Goal: Transaction & Acquisition: Purchase product/service

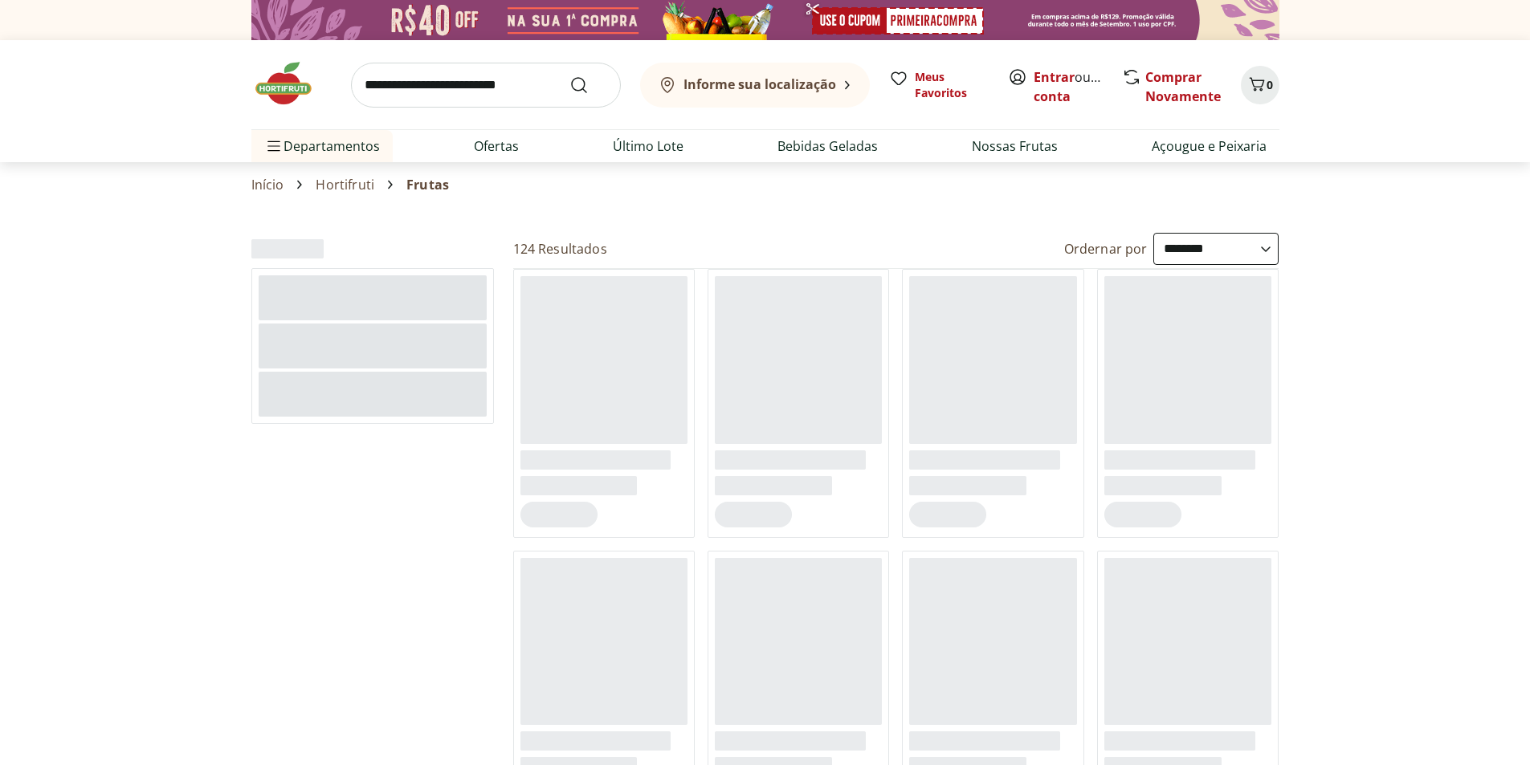
select select "**********"
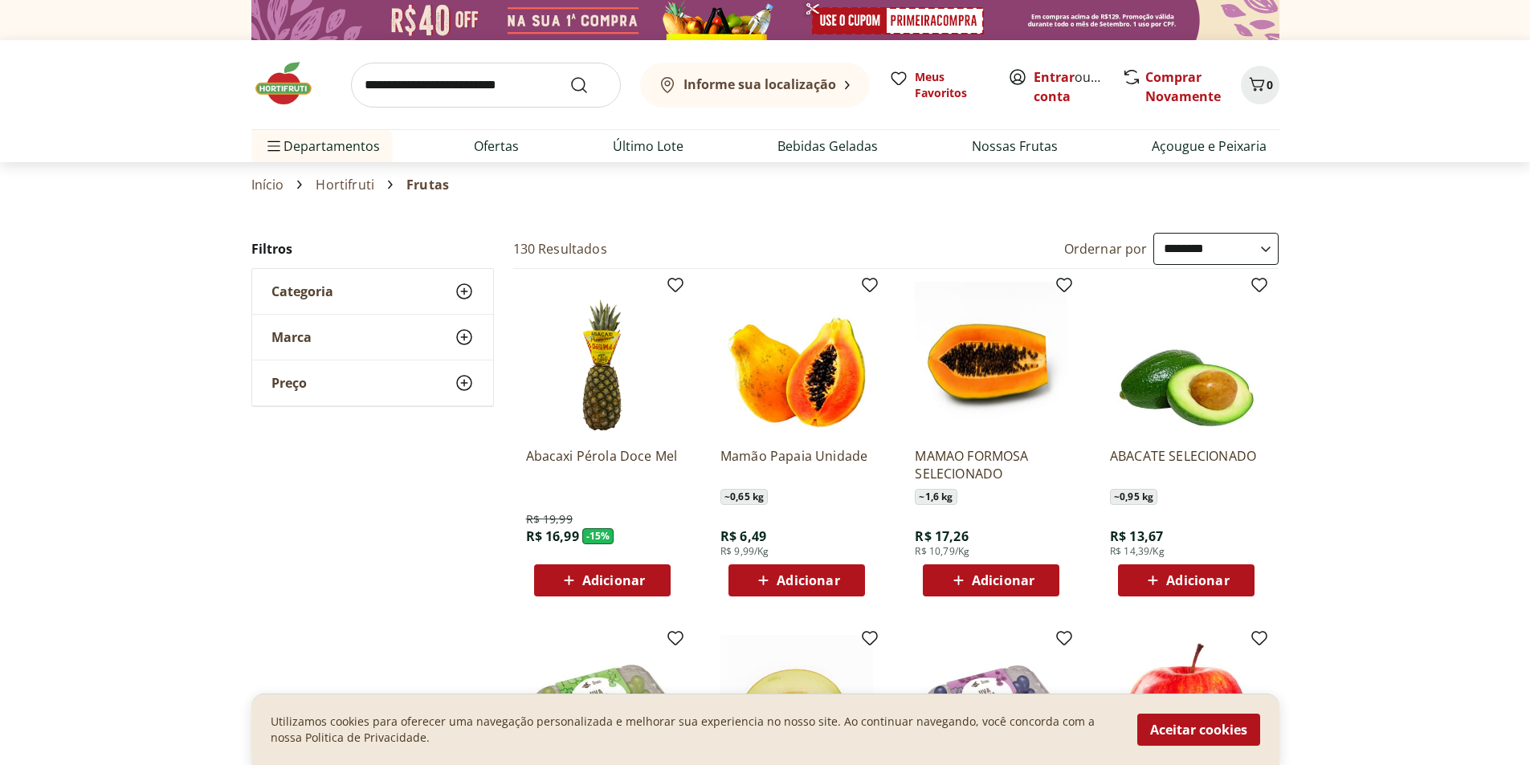
click at [467, 293] on icon at bounding box center [464, 291] width 19 height 19
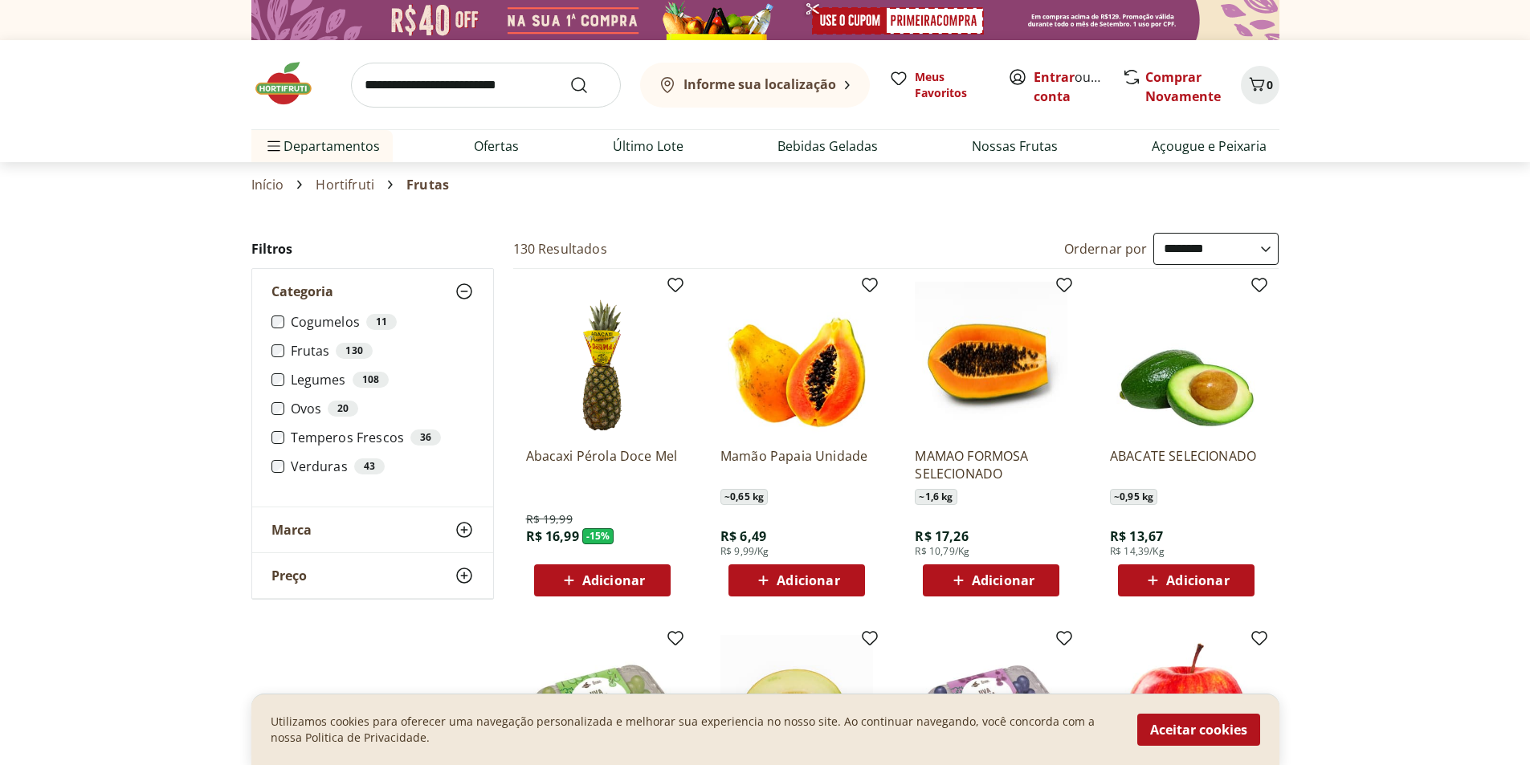
click at [760, 126] on div "Informe sua localização Meus Favoritos Entrar ou Criar conta Comprar Novamente 0" at bounding box center [765, 84] width 1028 height 89
click at [784, 125] on div "Informe sua localização Meus Favoritos Entrar ou Criar conta Comprar Novamente 0" at bounding box center [765, 84] width 1028 height 89
click at [827, 157] on li "Bebidas Geladas" at bounding box center [828, 146] width 126 height 32
click at [805, 144] on link "Bebidas Geladas" at bounding box center [827, 146] width 100 height 19
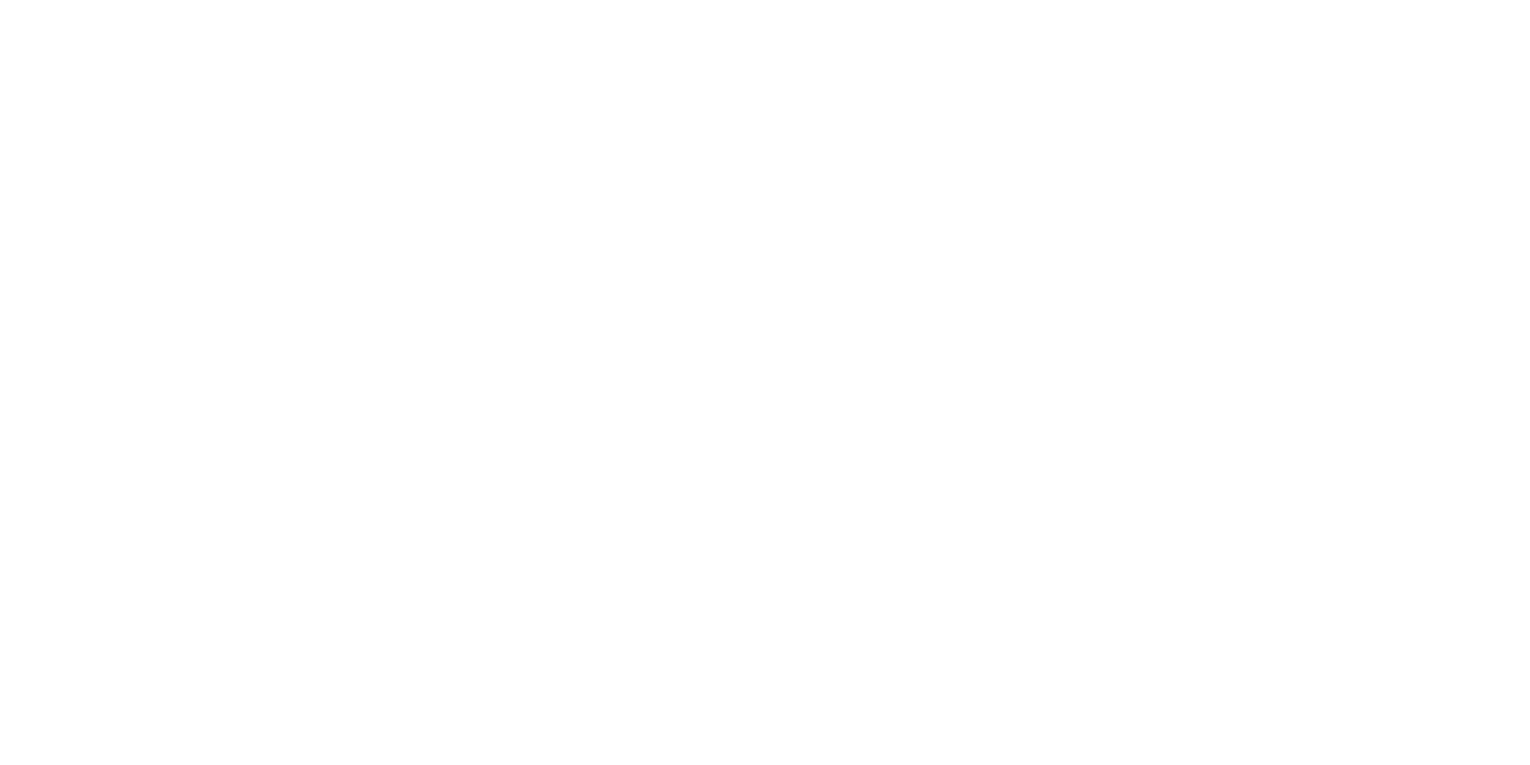
select select "**********"
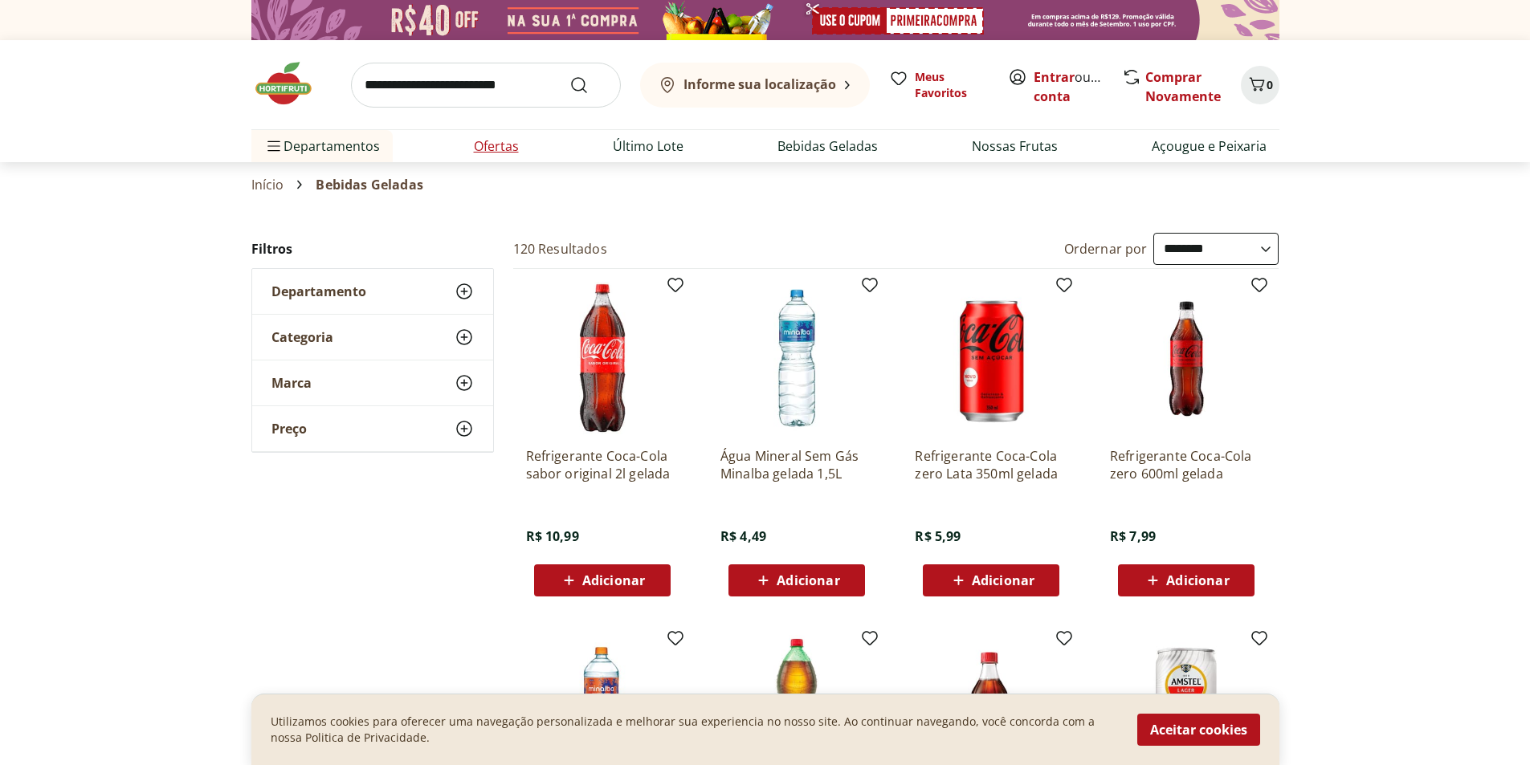
click at [519, 150] on li "Ofertas" at bounding box center [496, 146] width 71 height 32
click at [467, 340] on icon at bounding box center [464, 337] width 19 height 19
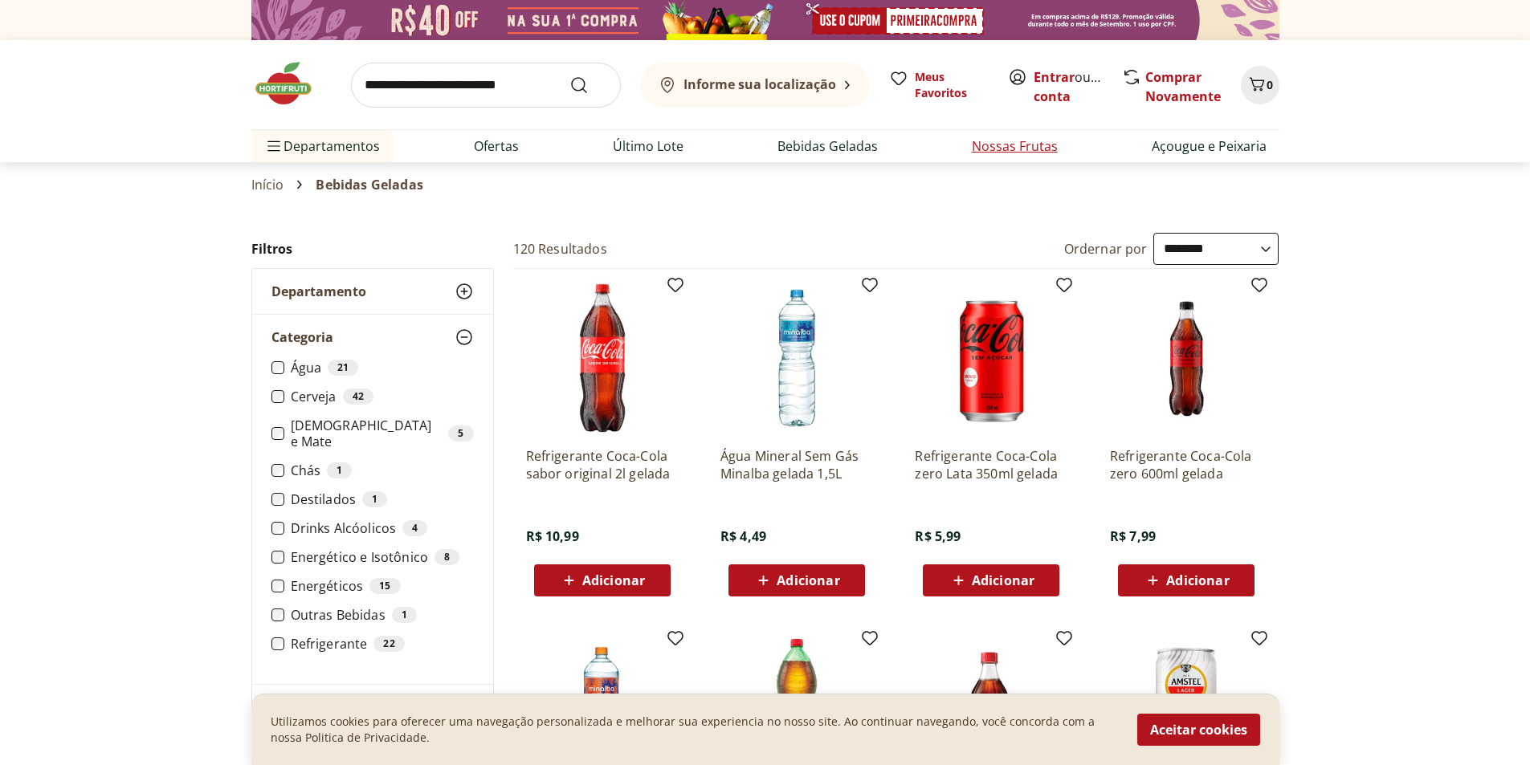
click at [1037, 144] on link "Nossas Frutas" at bounding box center [1015, 146] width 86 height 19
select select "**********"
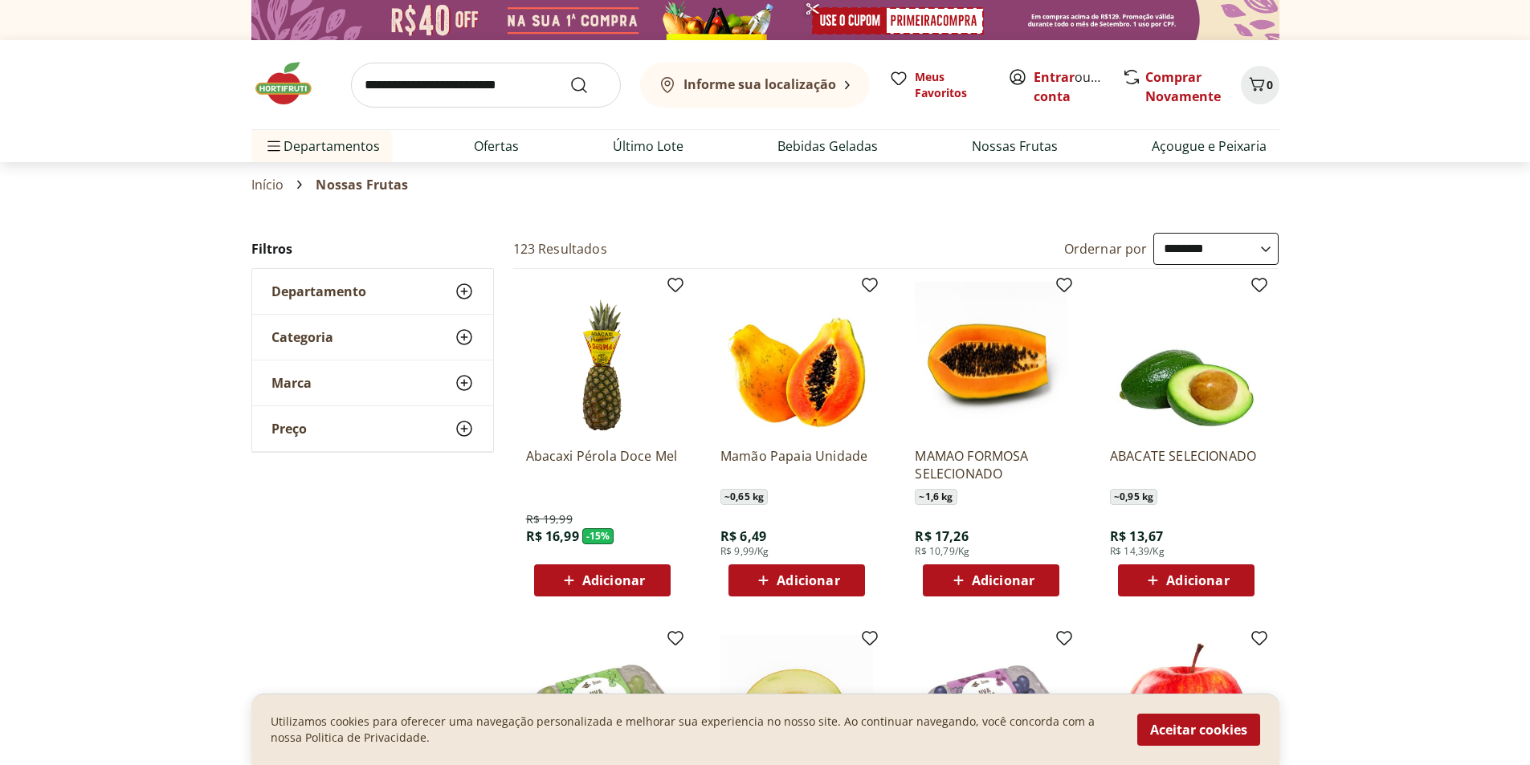
click at [464, 335] on use at bounding box center [464, 337] width 19 height 19
click at [464, 335] on icon at bounding box center [464, 337] width 19 height 19
click at [464, 335] on use at bounding box center [464, 337] width 19 height 19
click at [1026, 150] on link "Nossas Frutas" at bounding box center [1015, 146] width 86 height 19
click at [463, 284] on use at bounding box center [464, 291] width 19 height 19
